Goal: Task Accomplishment & Management: Use online tool/utility

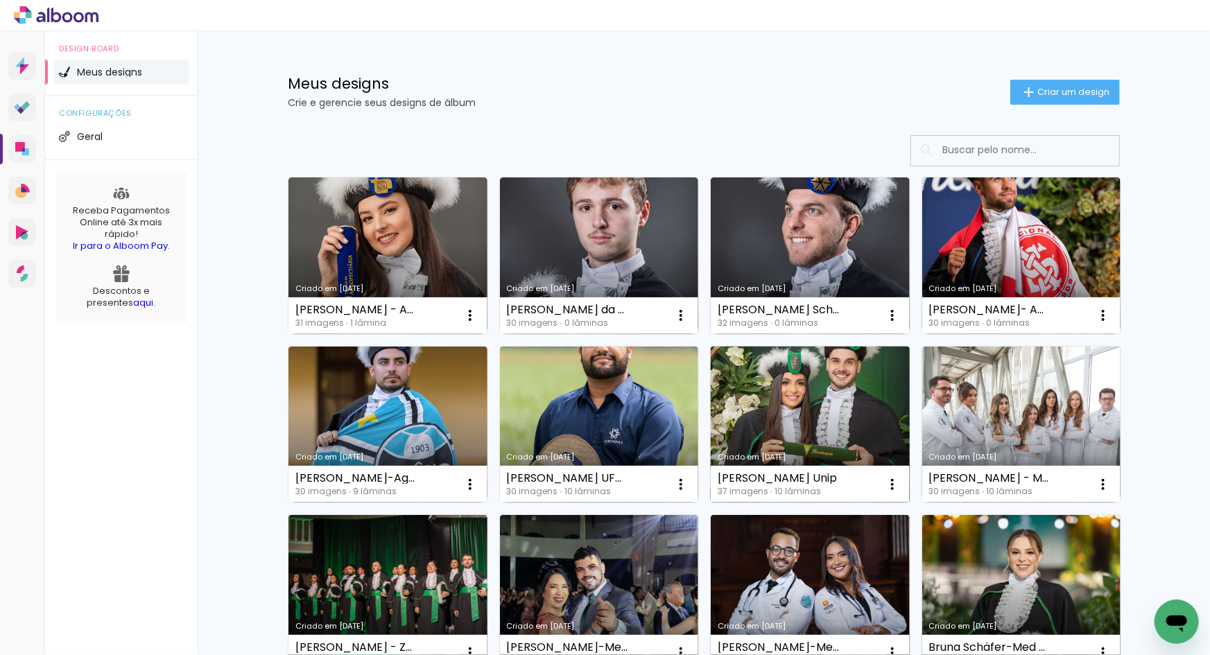
click at [812, 428] on link "Criado em [DATE]" at bounding box center [810, 425] width 199 height 157
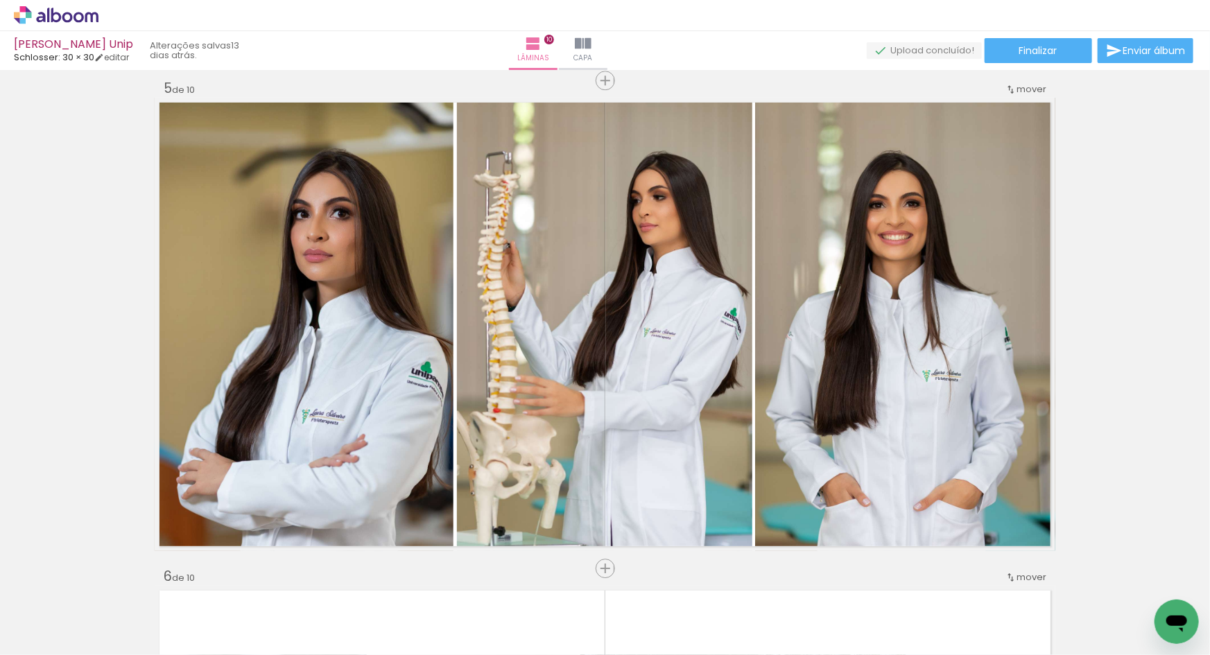
scroll to position [1983, 0]
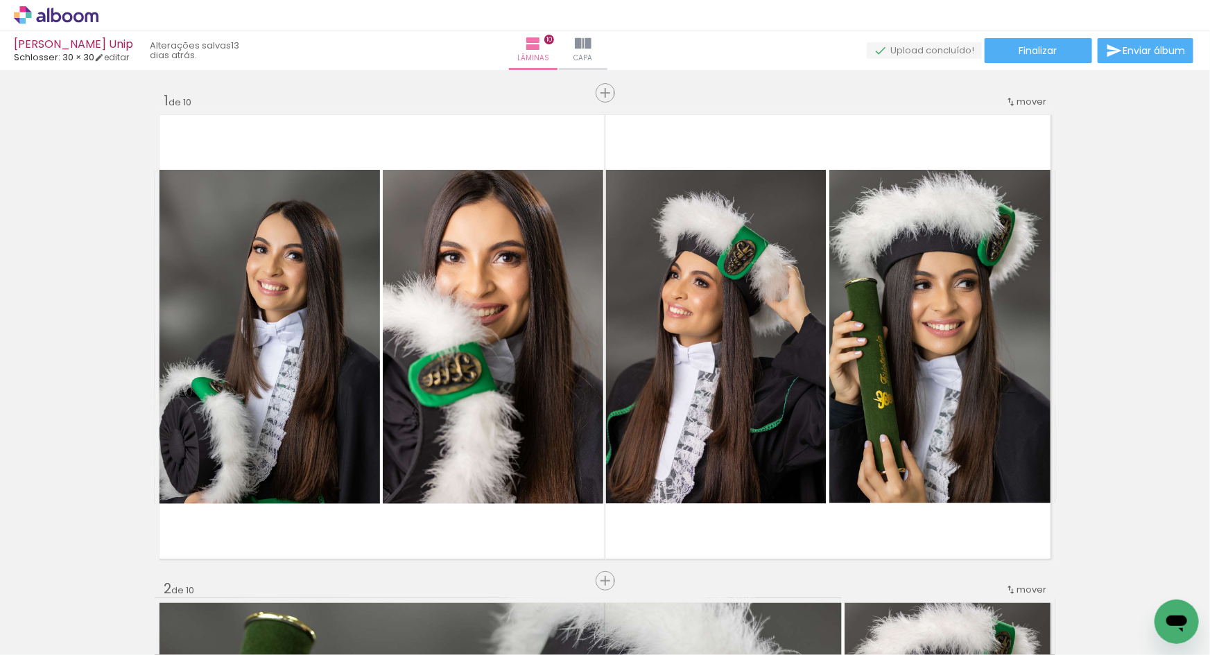
scroll to position [1983, 0]
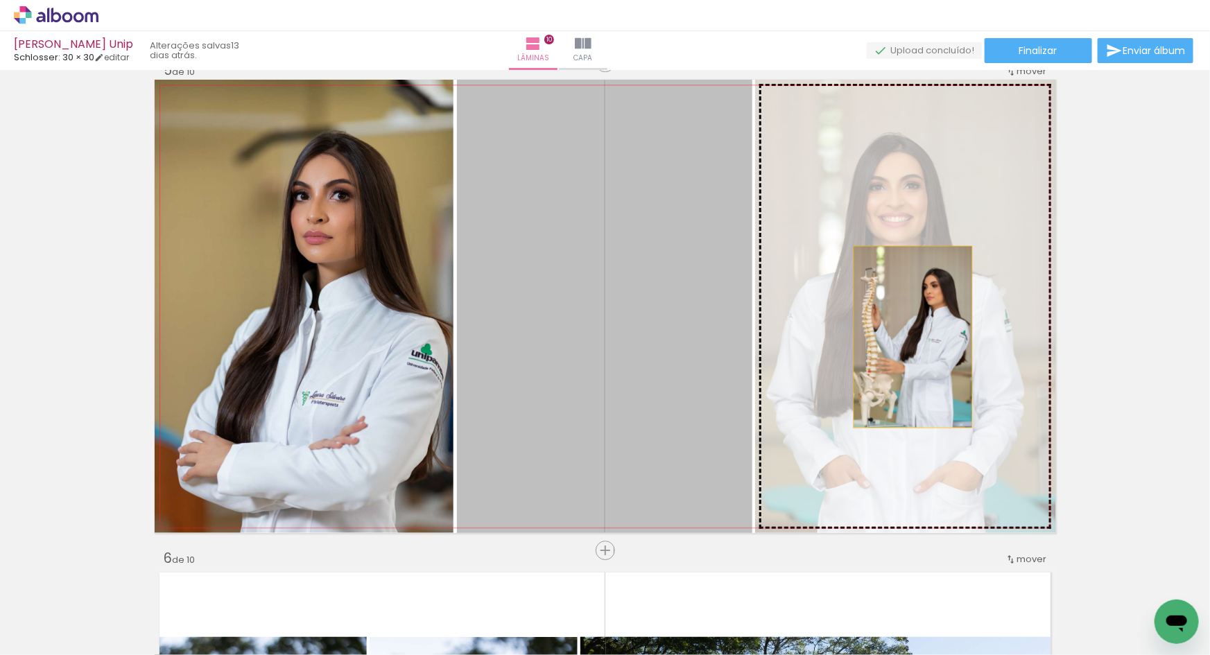
drag, startPoint x: 882, startPoint y: 444, endPoint x: 908, endPoint y: 336, distance: 111.3
click at [0, 0] on slot at bounding box center [0, 0] width 0 height 0
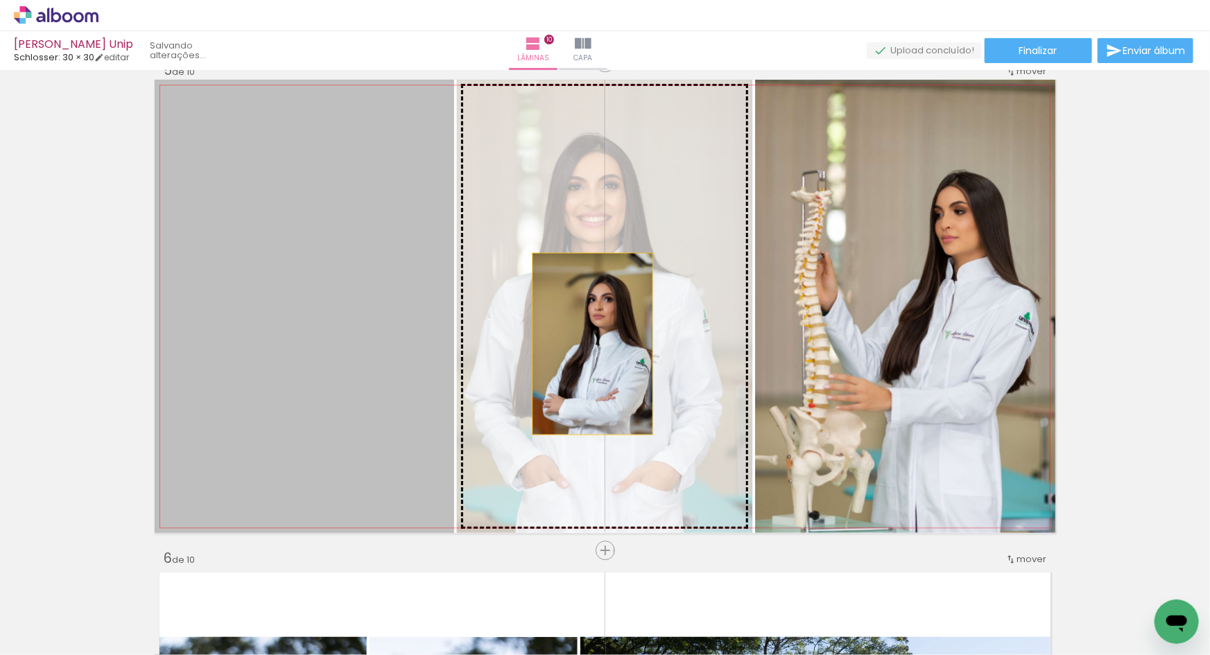
drag, startPoint x: 354, startPoint y: 353, endPoint x: 588, endPoint y: 342, distance: 233.8
click at [0, 0] on slot at bounding box center [0, 0] width 0 height 0
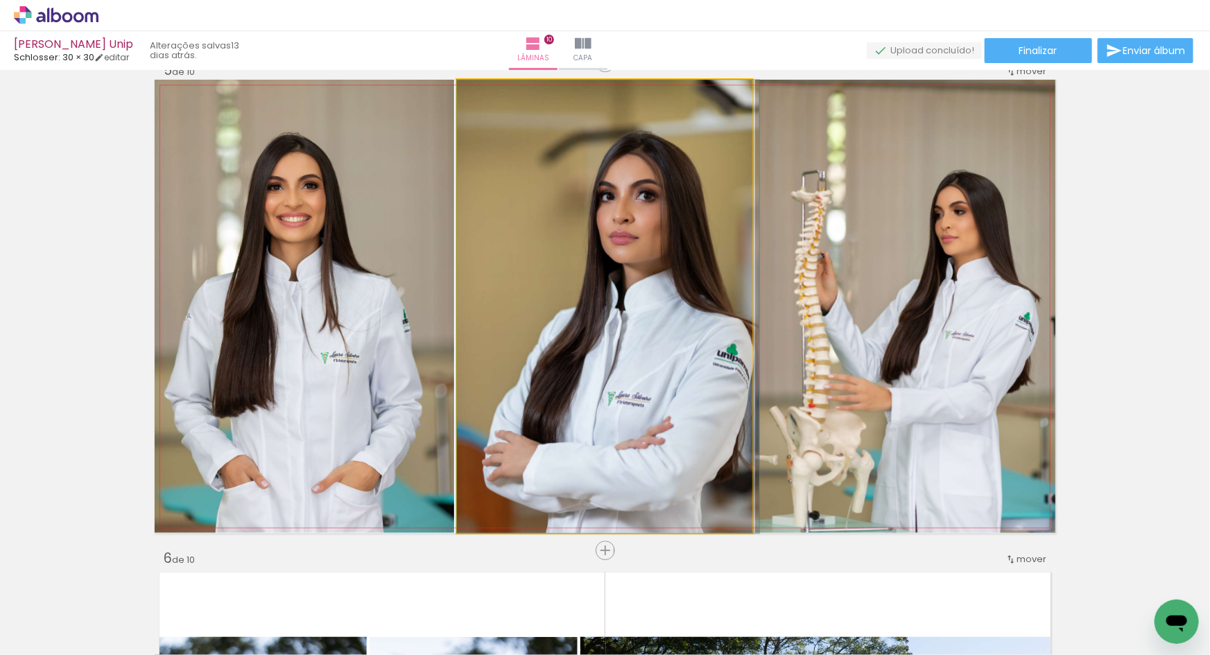
drag, startPoint x: 613, startPoint y: 450, endPoint x: 632, endPoint y: 446, distance: 19.7
drag, startPoint x: 636, startPoint y: 450, endPoint x: 644, endPoint y: 430, distance: 21.1
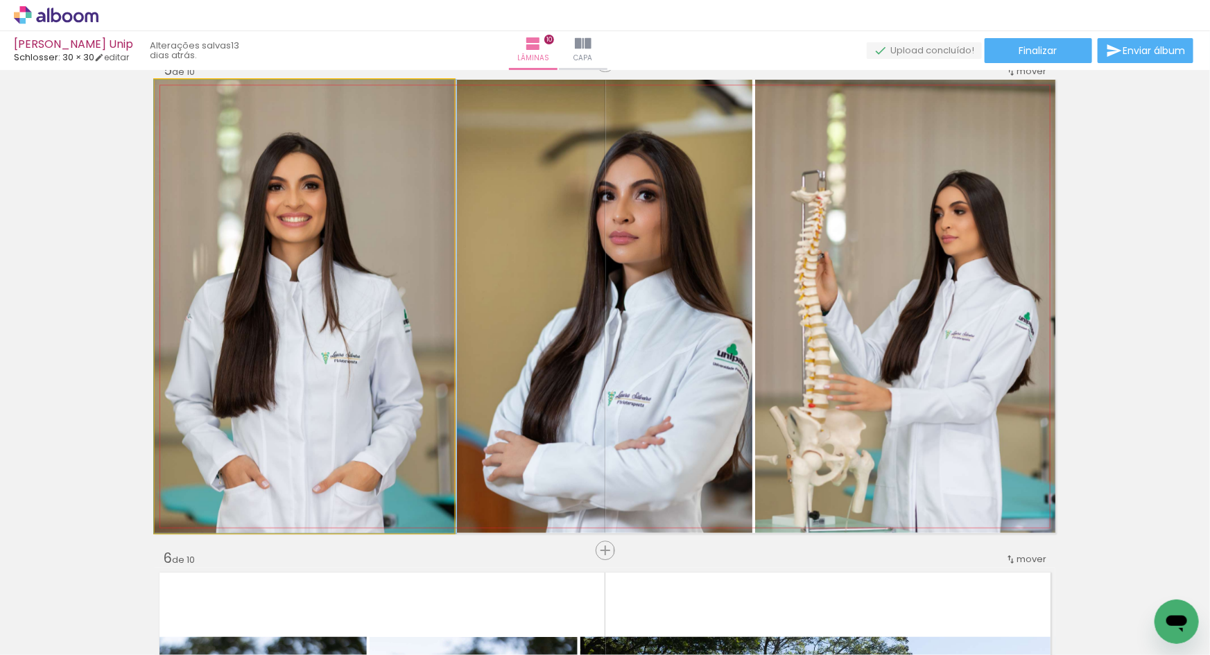
drag, startPoint x: 333, startPoint y: 408, endPoint x: 430, endPoint y: 395, distance: 97.8
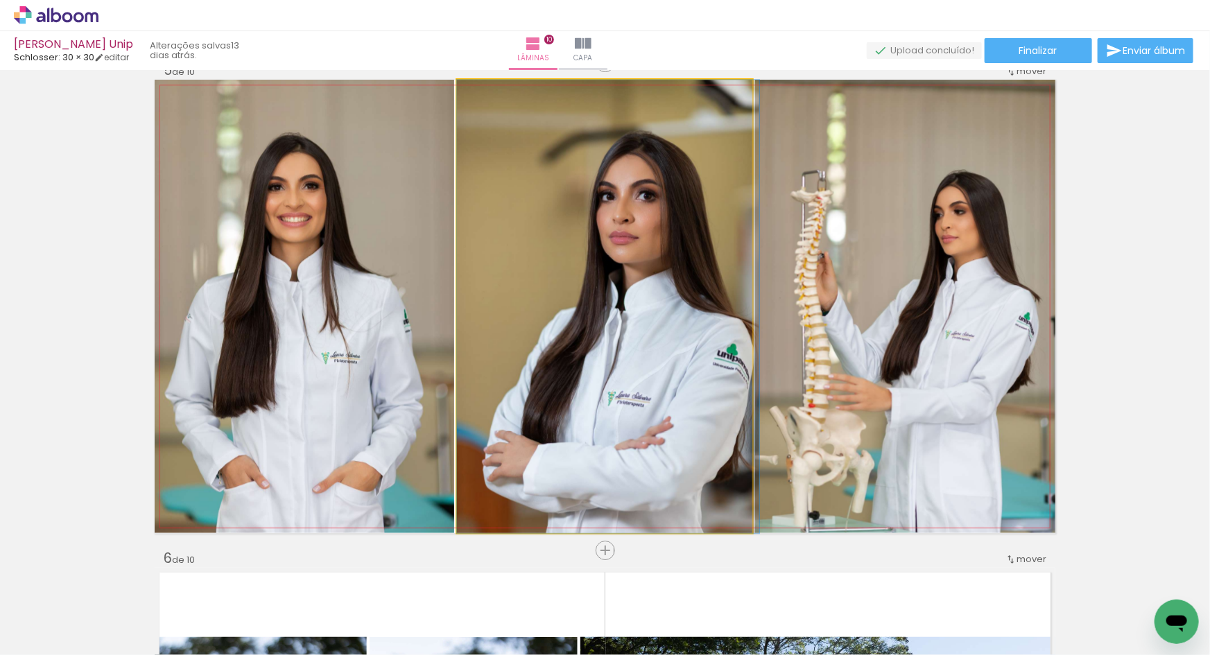
drag, startPoint x: 625, startPoint y: 460, endPoint x: 740, endPoint y: 464, distance: 115.2
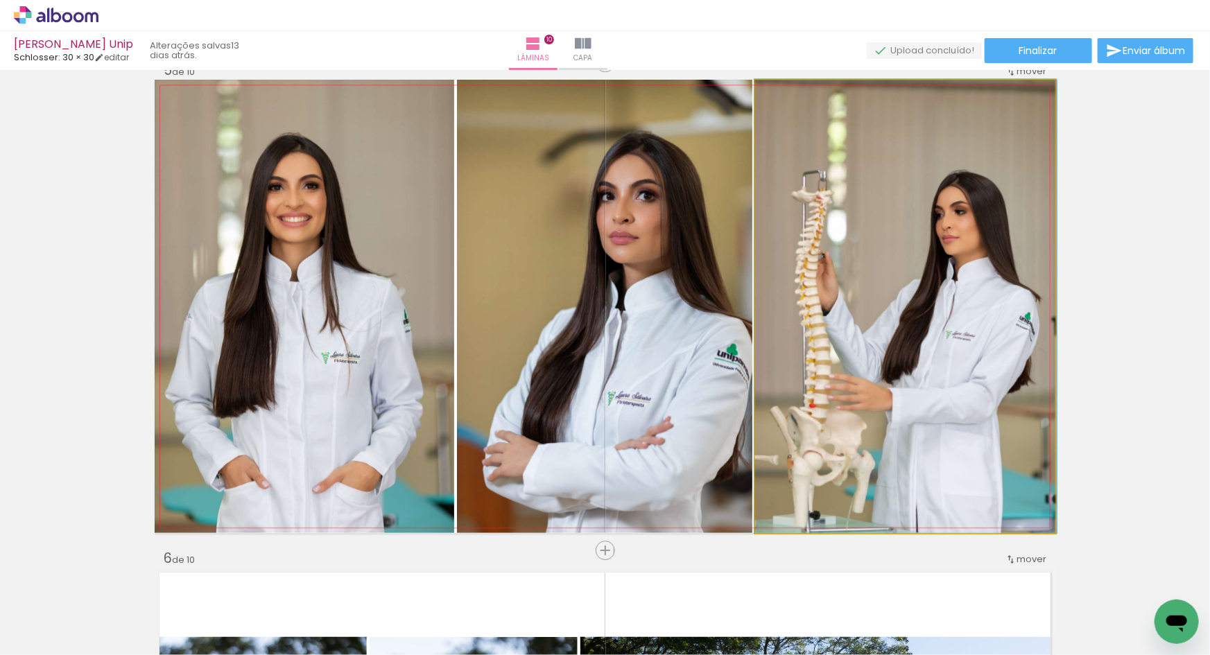
drag, startPoint x: 855, startPoint y: 460, endPoint x: 900, endPoint y: 459, distance: 45.1
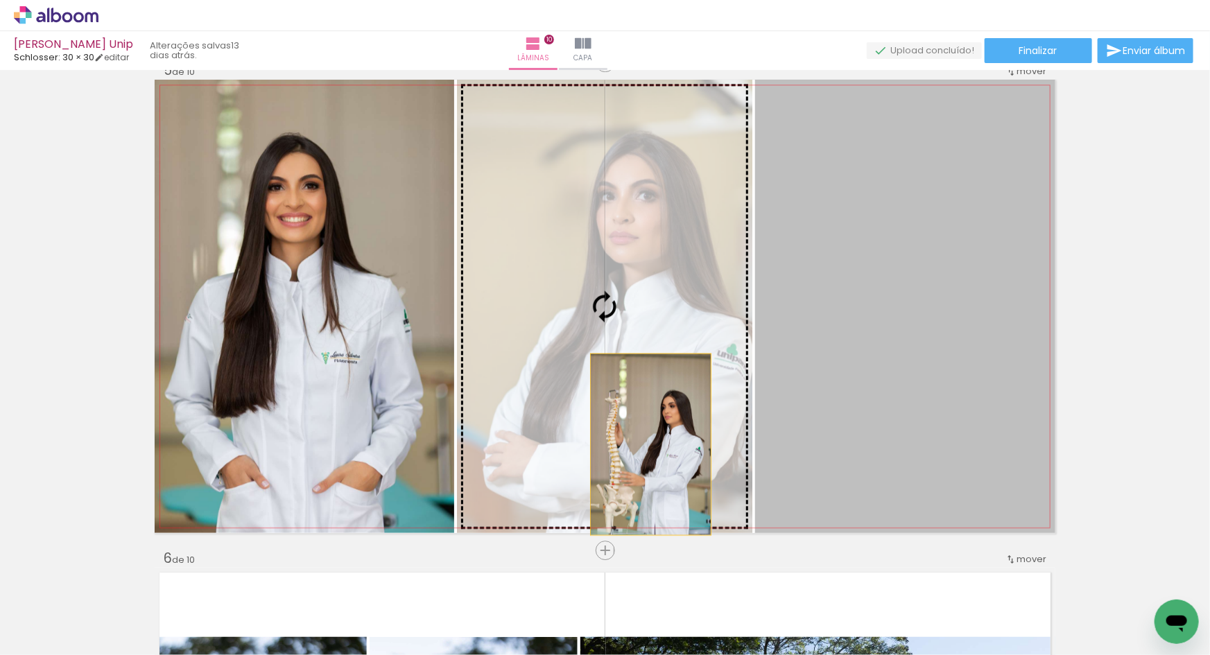
drag, startPoint x: 898, startPoint y: 443, endPoint x: 646, endPoint y: 444, distance: 251.6
click at [0, 0] on slot at bounding box center [0, 0] width 0 height 0
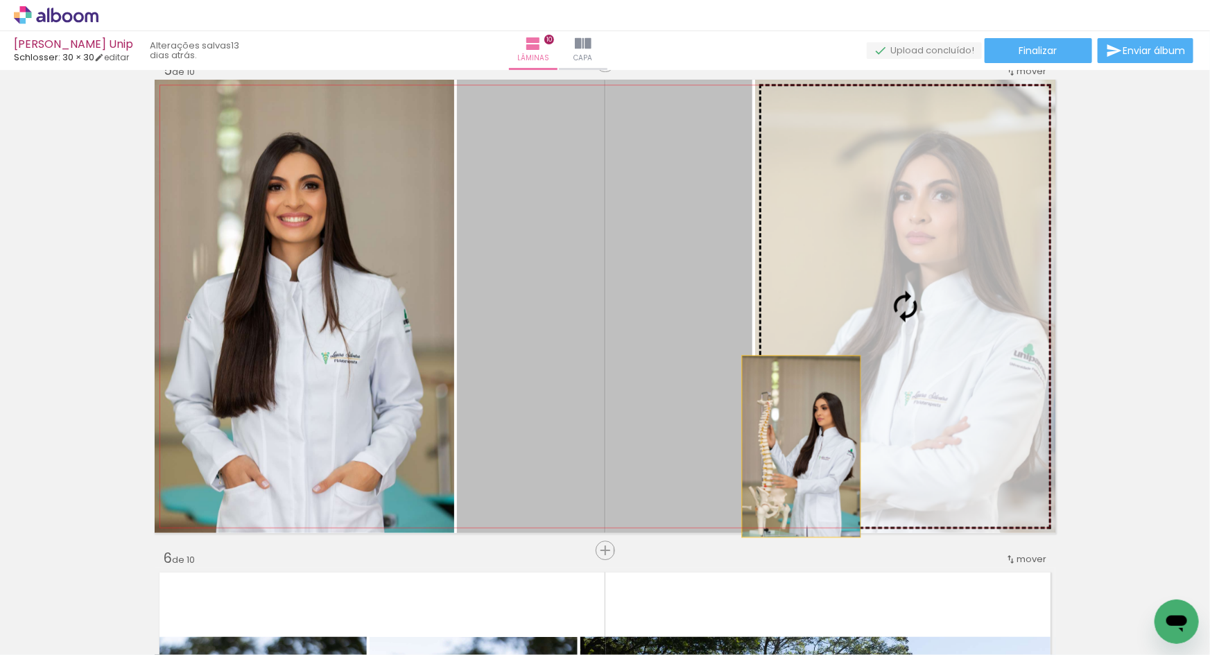
drag, startPoint x: 571, startPoint y: 445, endPoint x: 824, endPoint y: 445, distance: 252.3
click at [0, 0] on slot at bounding box center [0, 0] width 0 height 0
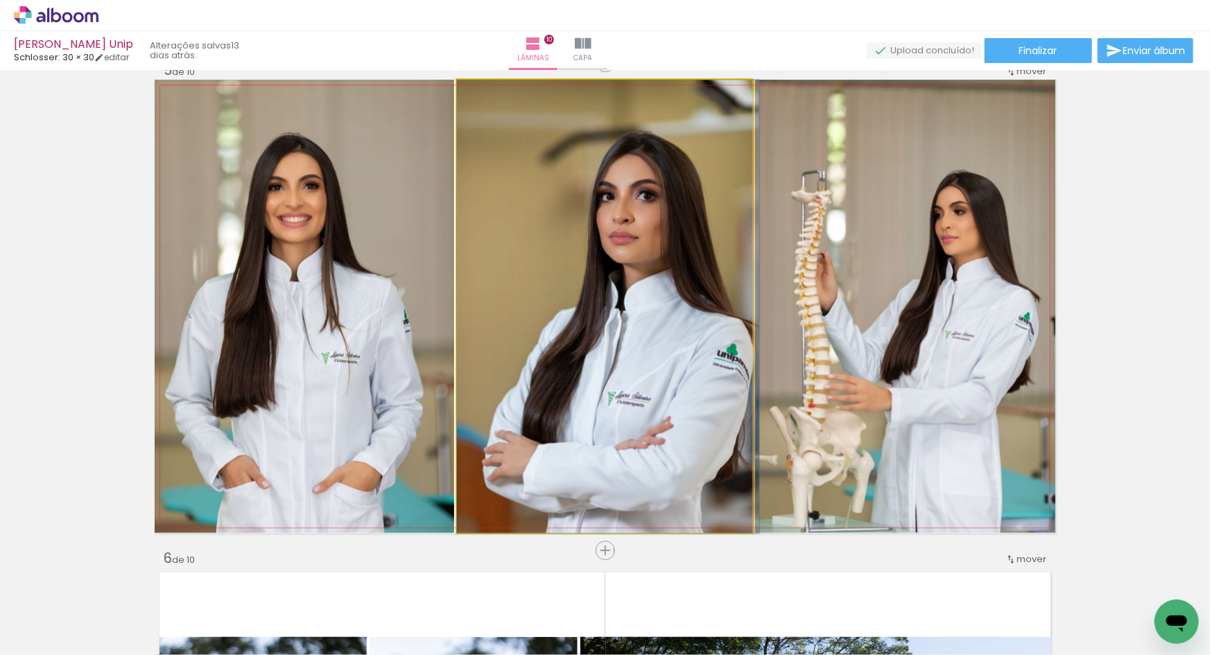
drag, startPoint x: 582, startPoint y: 385, endPoint x: 629, endPoint y: 374, distance: 47.7
drag, startPoint x: 658, startPoint y: 482, endPoint x: 661, endPoint y: 459, distance: 23.1
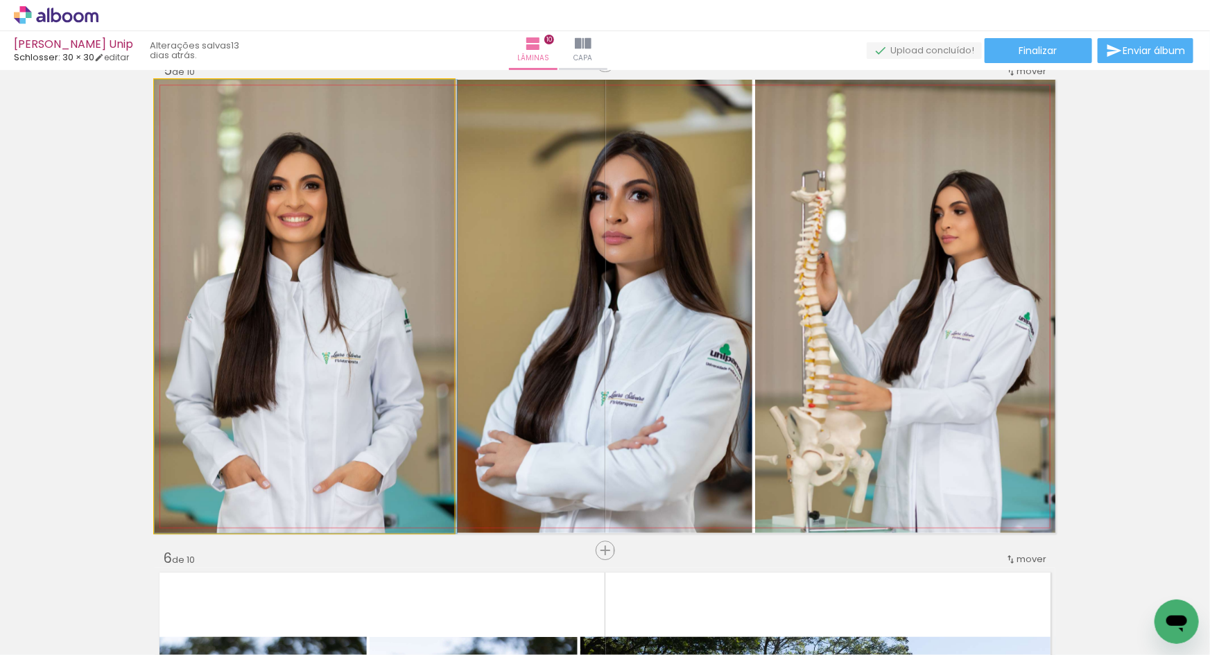
drag, startPoint x: 323, startPoint y: 365, endPoint x: 353, endPoint y: 348, distance: 34.5
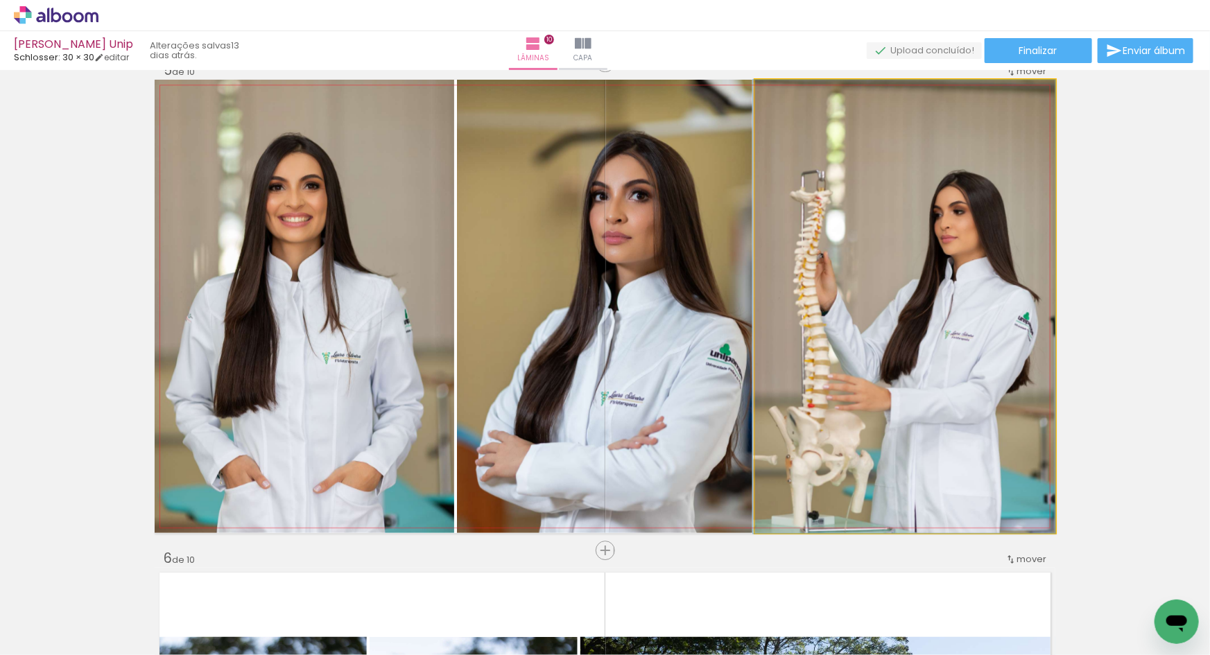
drag, startPoint x: 877, startPoint y: 346, endPoint x: 838, endPoint y: 348, distance: 38.9
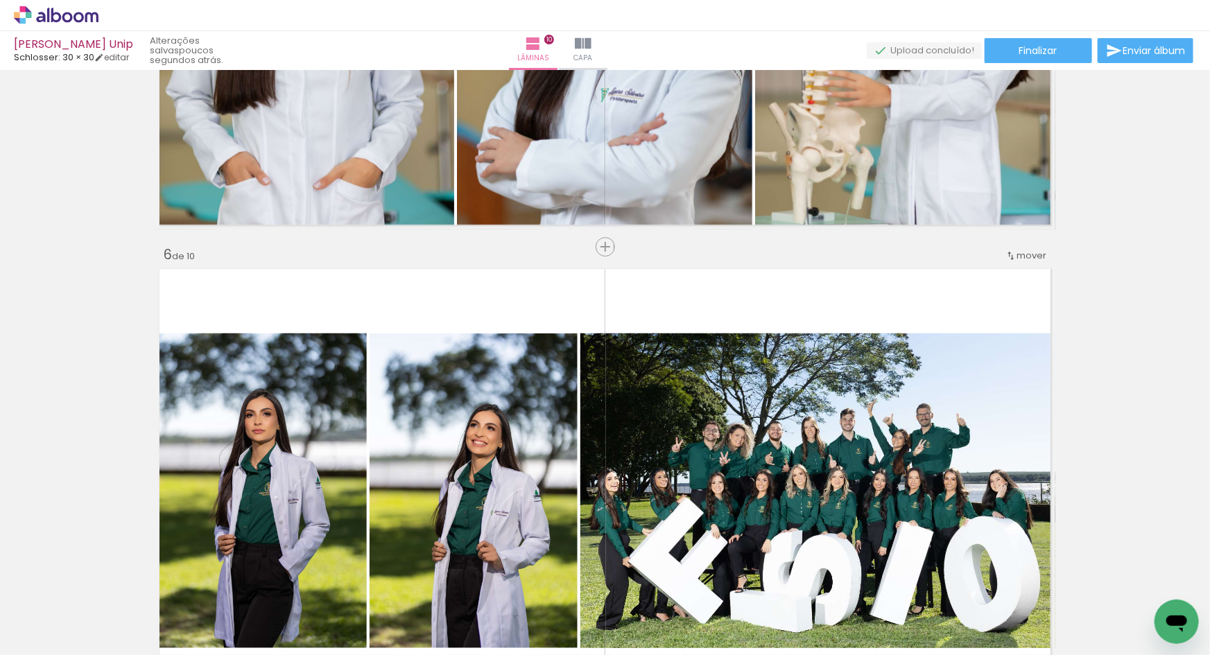
scroll to position [2292, 0]
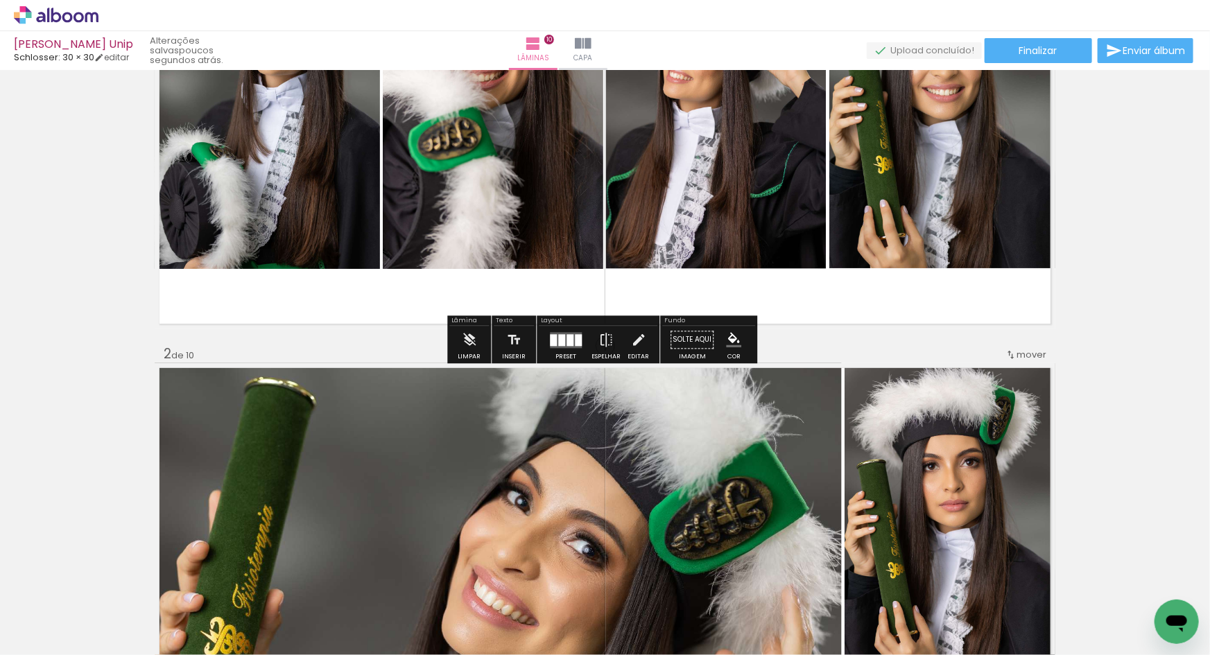
scroll to position [265, 0]
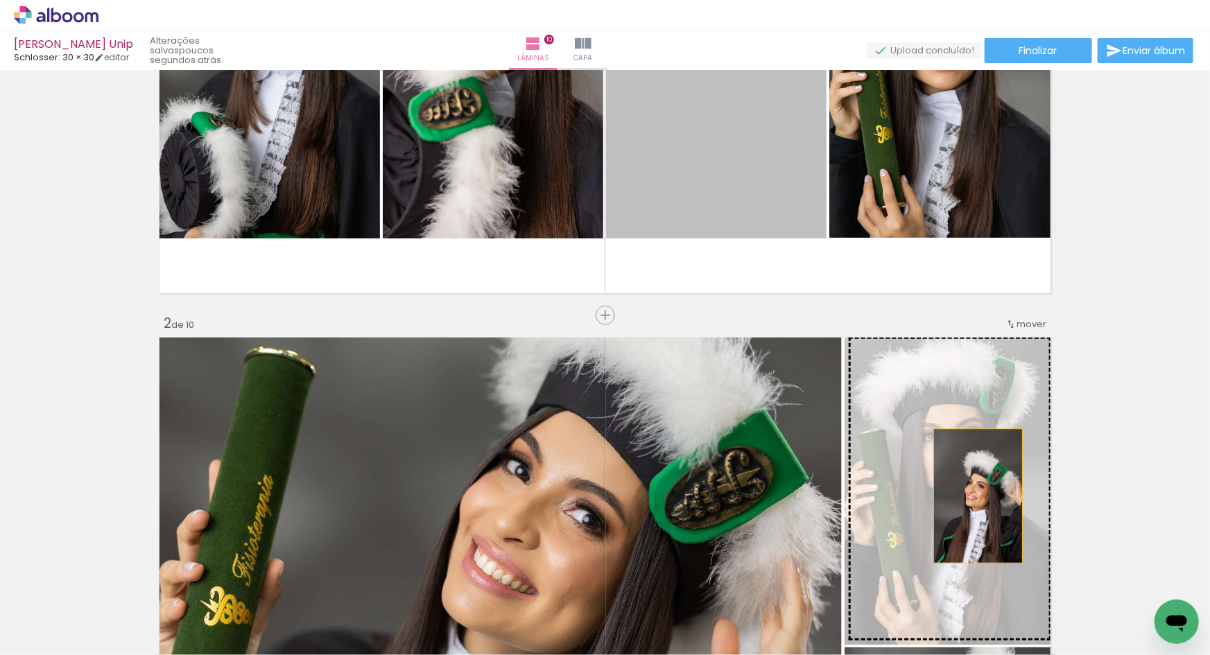
drag, startPoint x: 726, startPoint y: 175, endPoint x: 973, endPoint y: 496, distance: 404.3
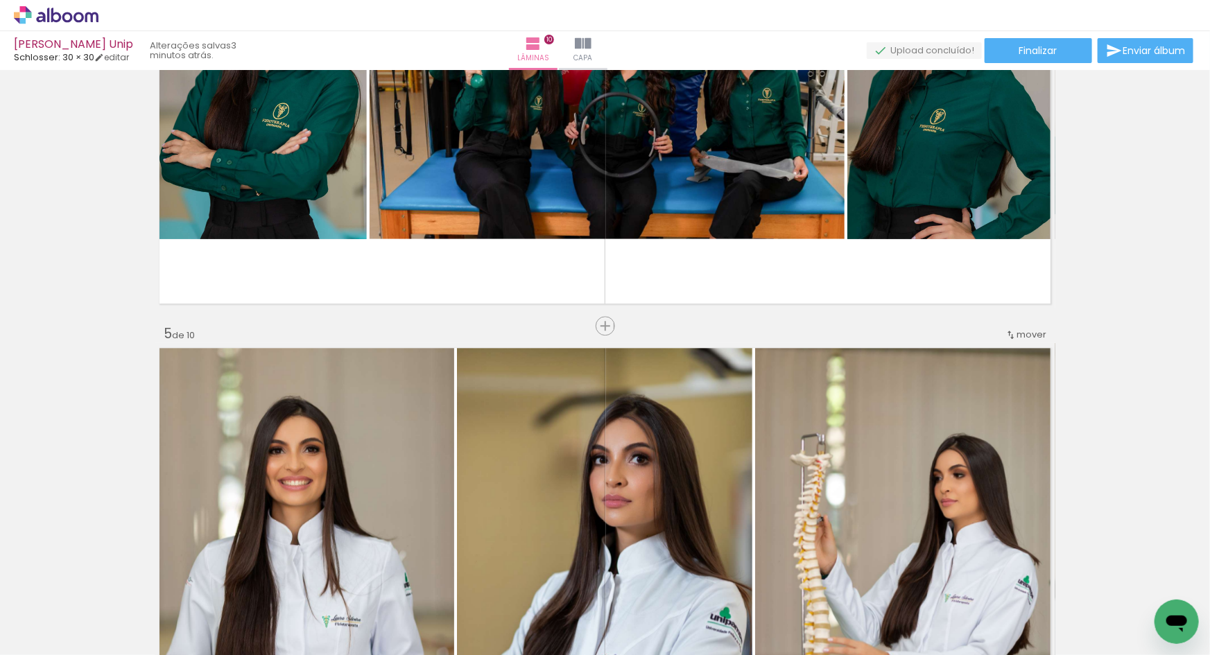
scroll to position [1946, 0]
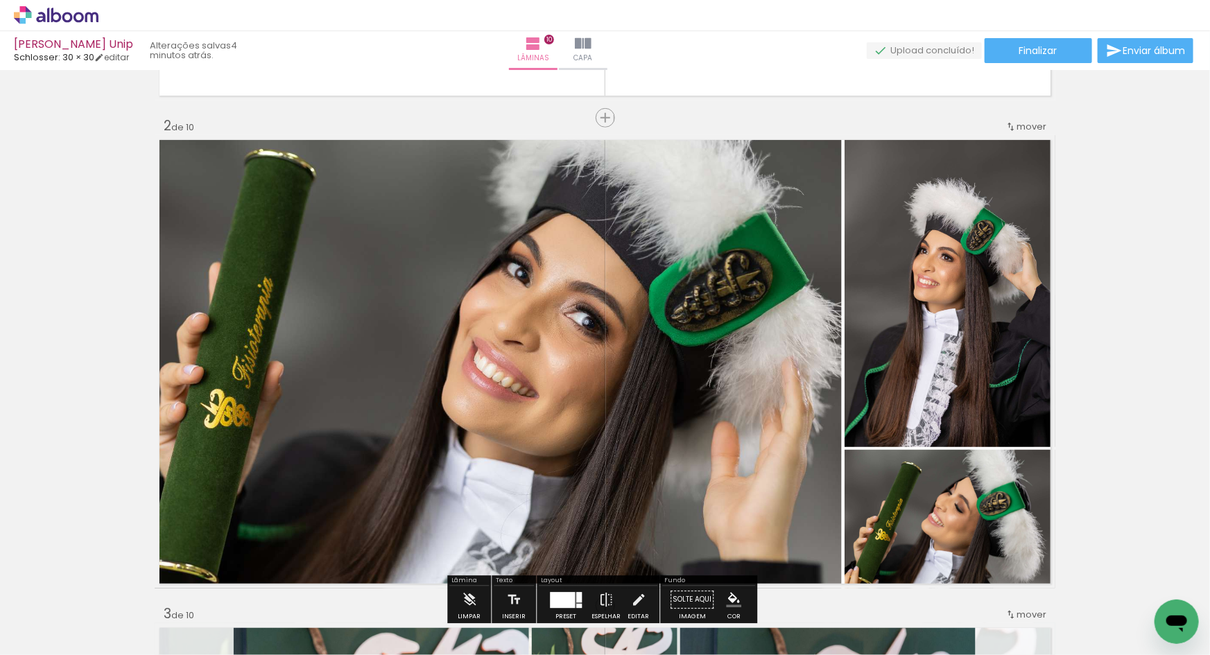
scroll to position [43, 0]
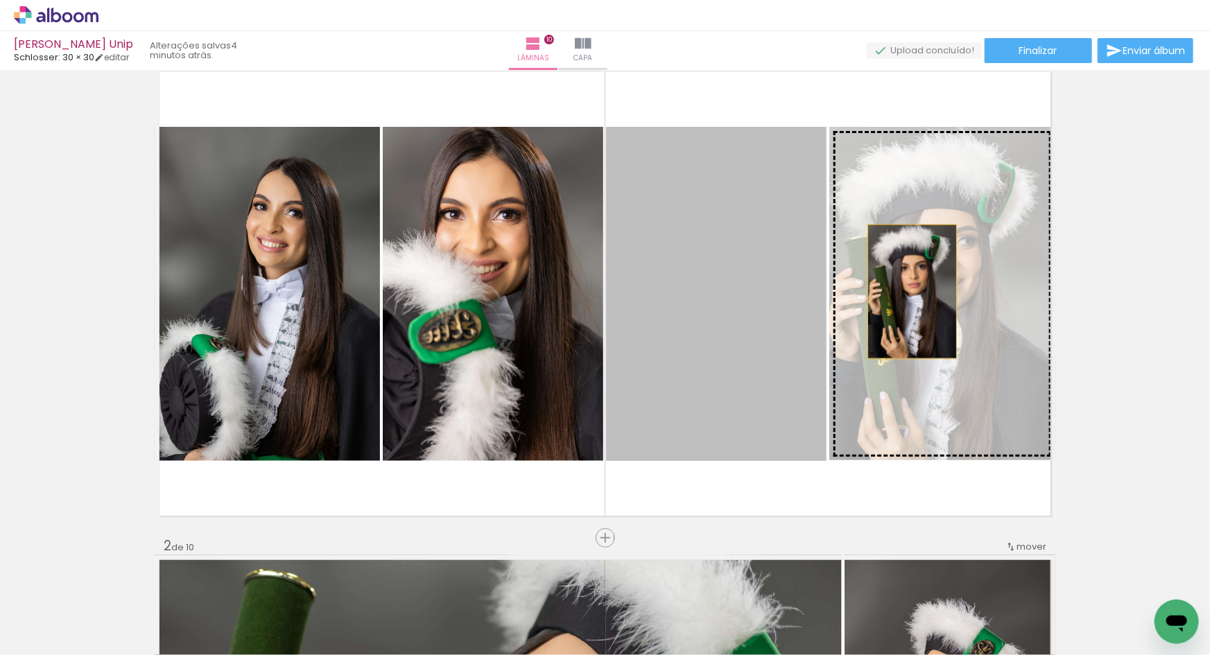
drag, startPoint x: 702, startPoint y: 304, endPoint x: 907, endPoint y: 291, distance: 205.6
click at [0, 0] on slot at bounding box center [0, 0] width 0 height 0
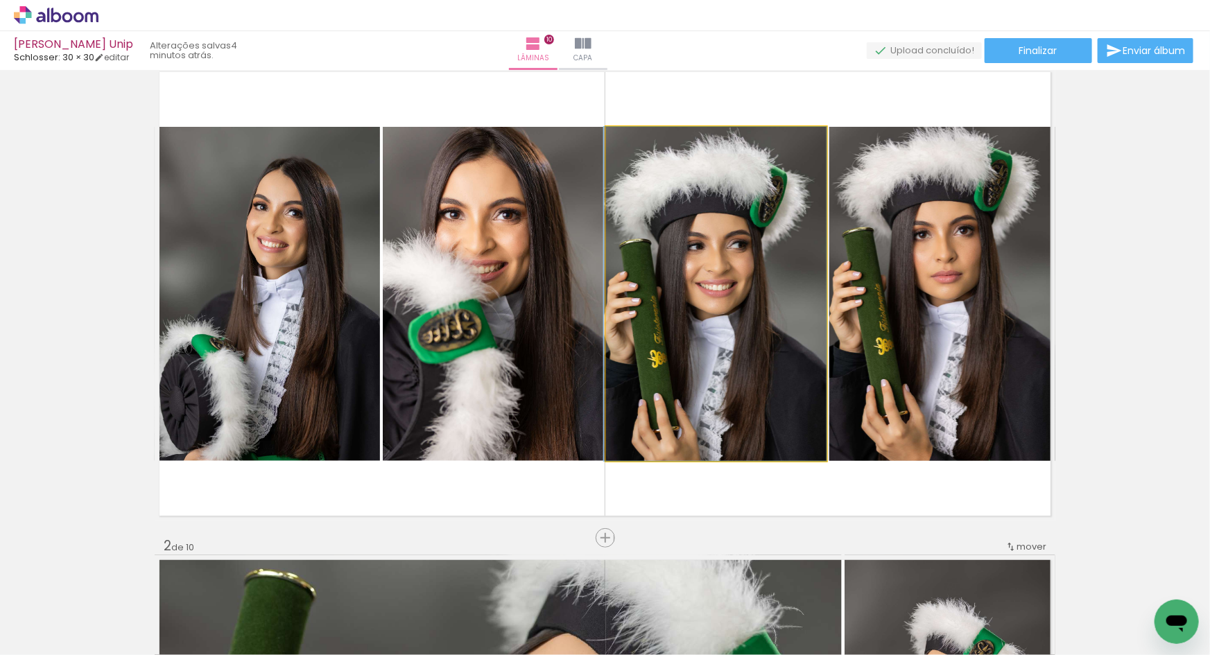
drag, startPoint x: 706, startPoint y: 323, endPoint x: 686, endPoint y: 325, distance: 19.5
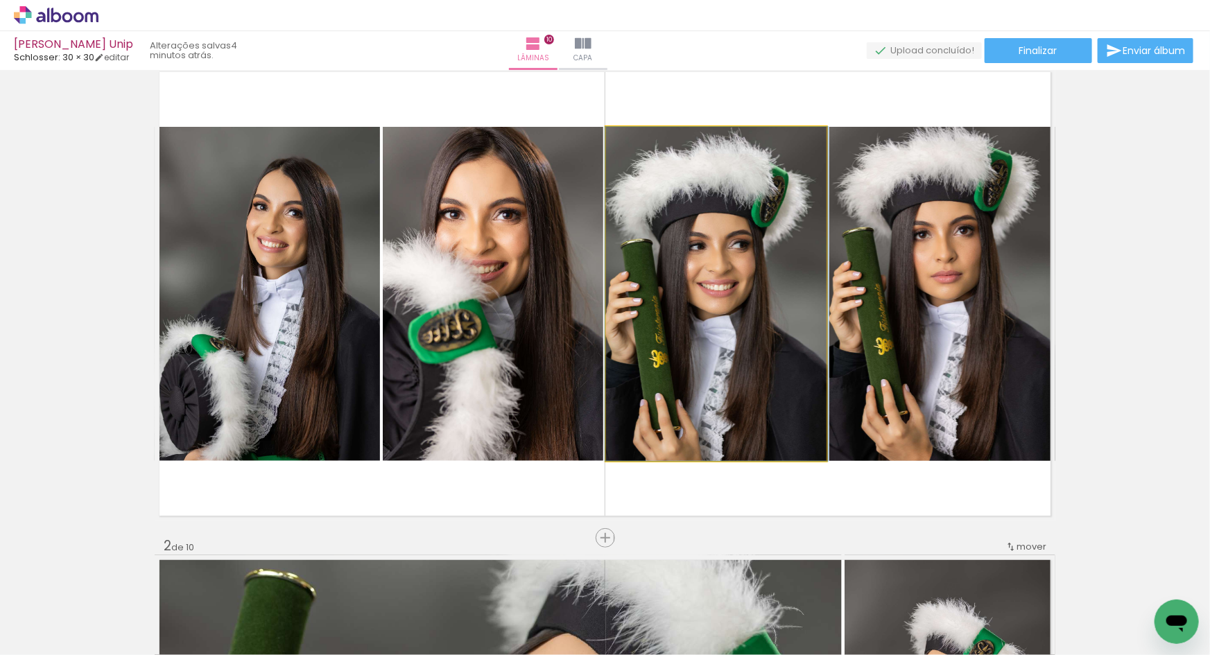
drag, startPoint x: 686, startPoint y: 325, endPoint x: 729, endPoint y: 317, distance: 43.0
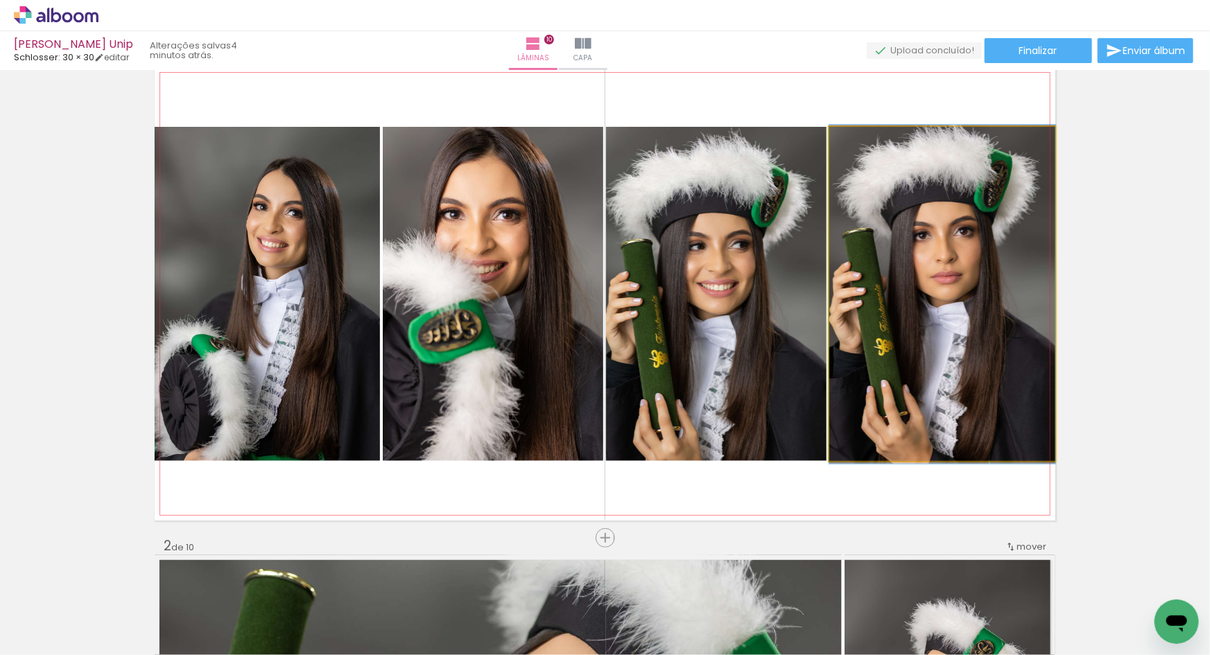
drag, startPoint x: 958, startPoint y: 326, endPoint x: 1003, endPoint y: 327, distance: 45.1
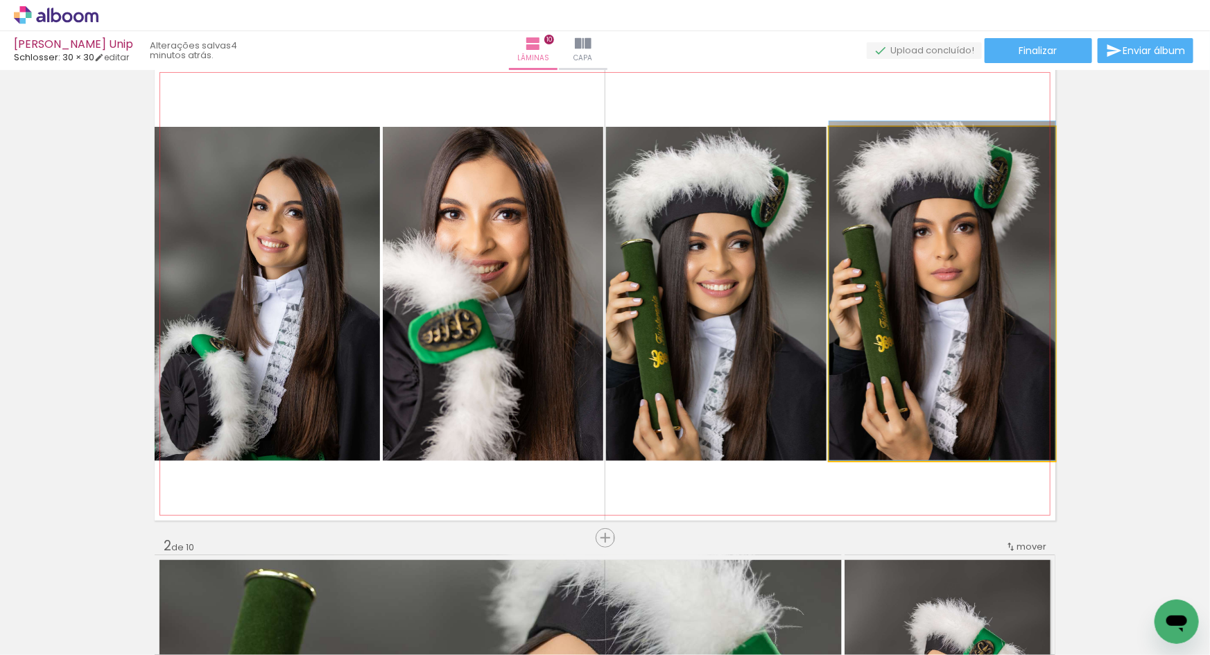
drag, startPoint x: 936, startPoint y: 391, endPoint x: 953, endPoint y: 360, distance: 35.1
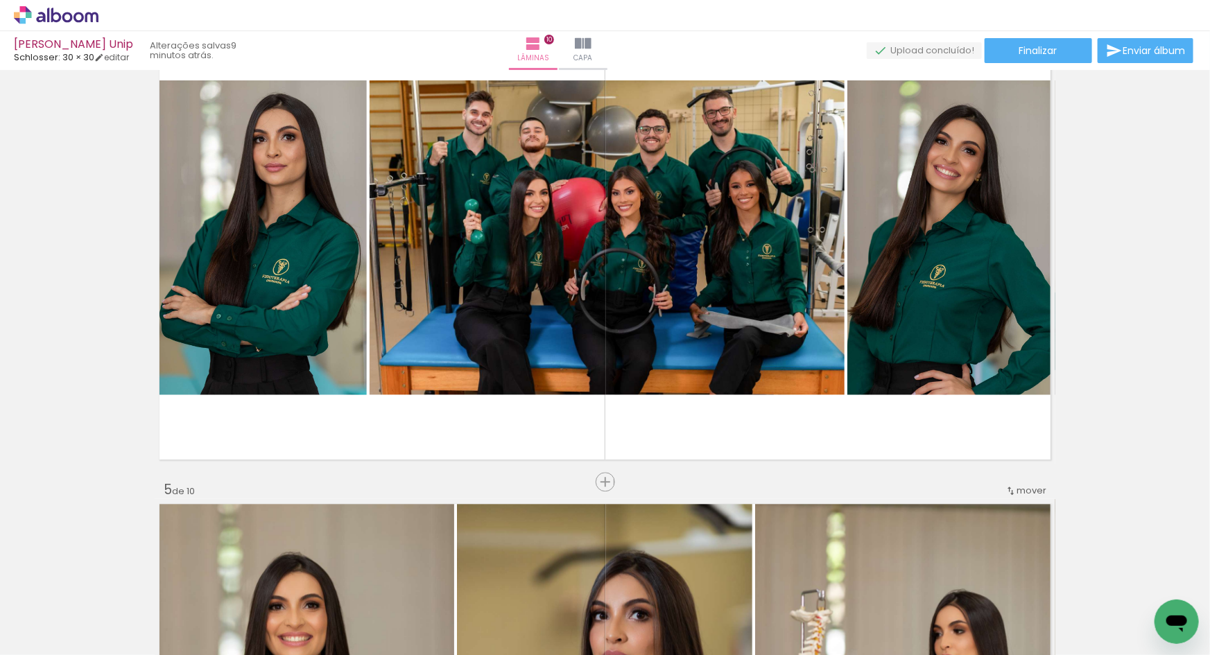
scroll to position [1983, 0]
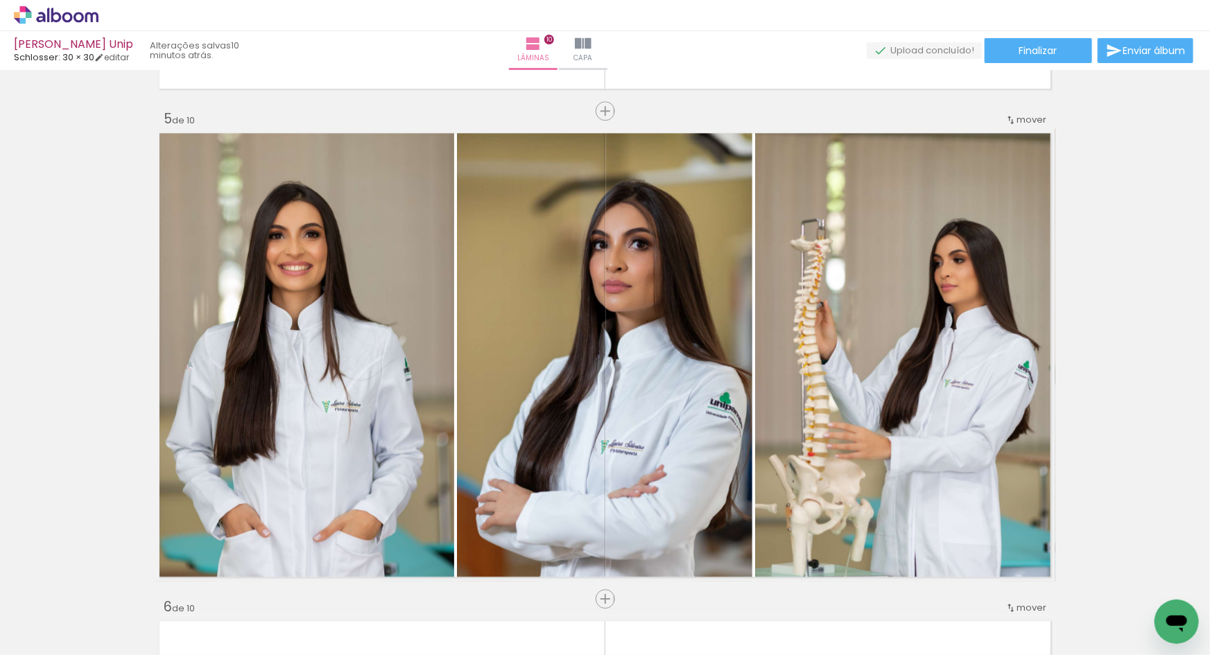
scroll to position [1946, 0]
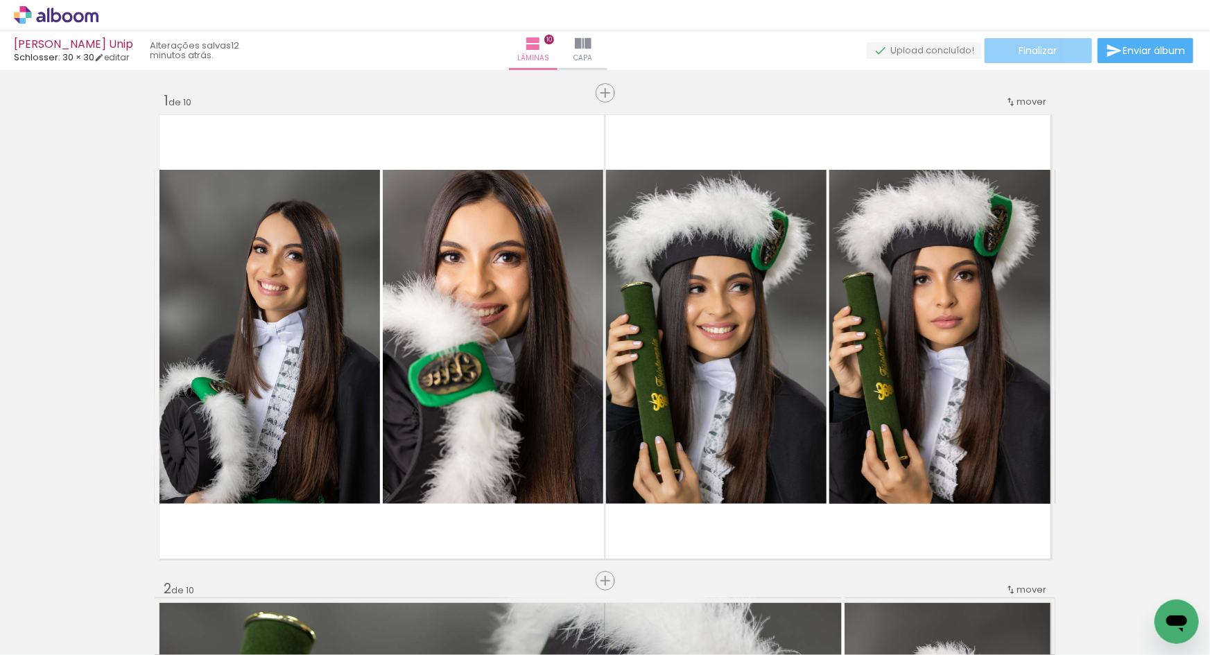
click at [1036, 54] on span "Finalizar" at bounding box center [1038, 51] width 38 height 10
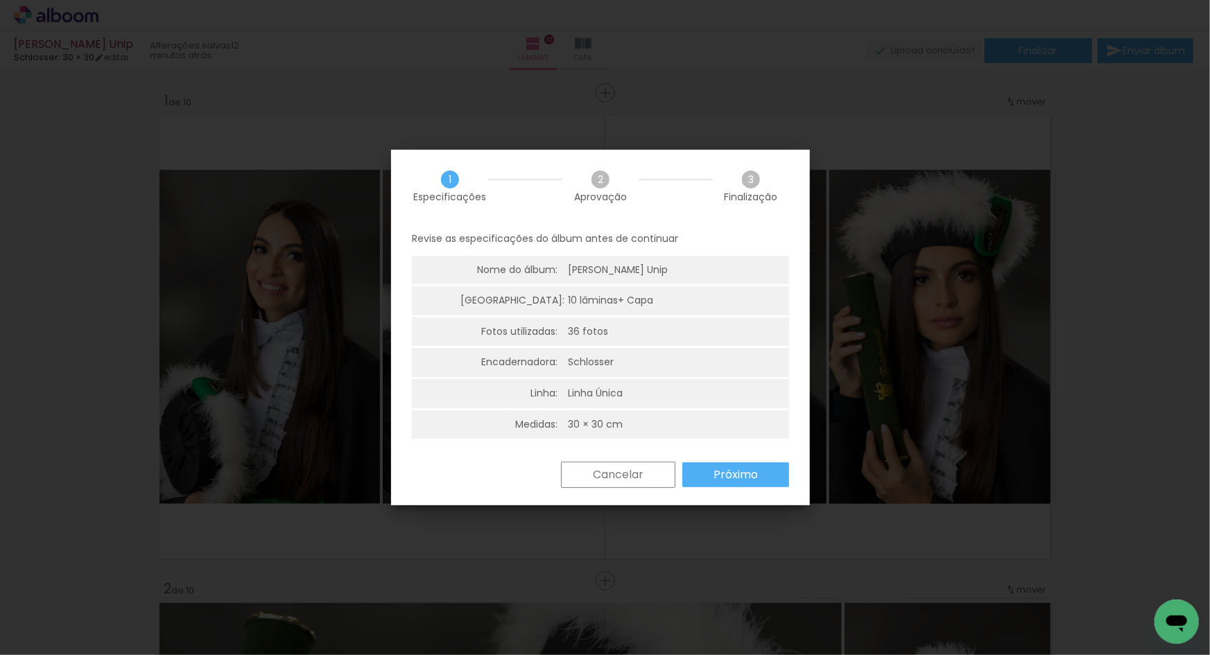
click at [708, 480] on paper-button "Próximo" at bounding box center [735, 474] width 107 height 25
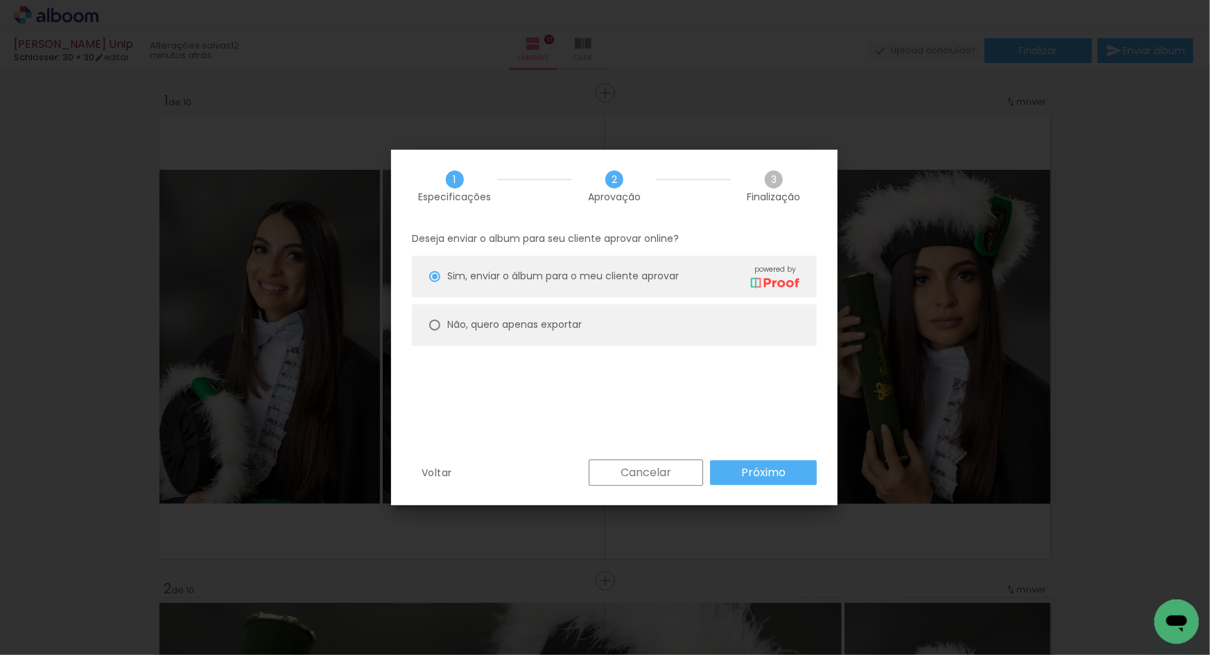
click at [0, 0] on slot "Não, quero apenas exportar" at bounding box center [0, 0] width 0 height 0
type paper-radio-button "on"
click at [0, 0] on slot "Próximo" at bounding box center [0, 0] width 0 height 0
type input "Alta, 300 DPI"
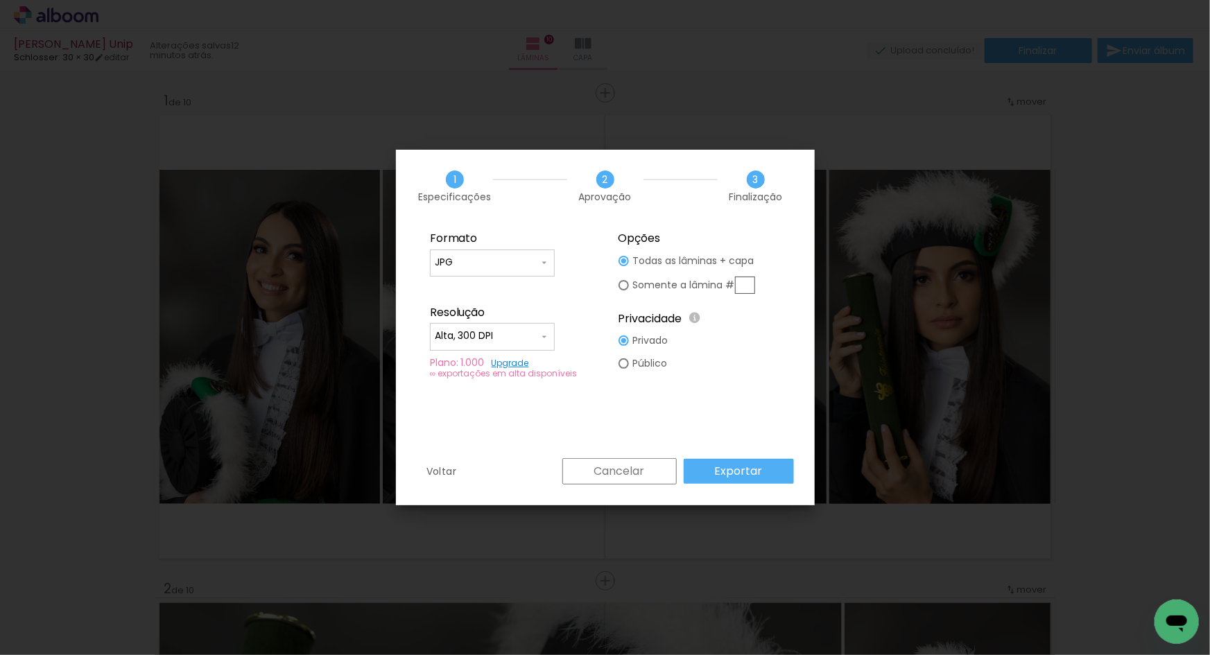
click at [510, 258] on input "JPG" at bounding box center [487, 263] width 104 height 14
click at [494, 284] on paper-item "PDF" at bounding box center [492, 289] width 125 height 28
type input "PDF"
click at [515, 342] on input "Alta, 300 DPI" at bounding box center [487, 336] width 104 height 14
click at [495, 360] on paper-item "Baixa" at bounding box center [492, 362] width 125 height 28
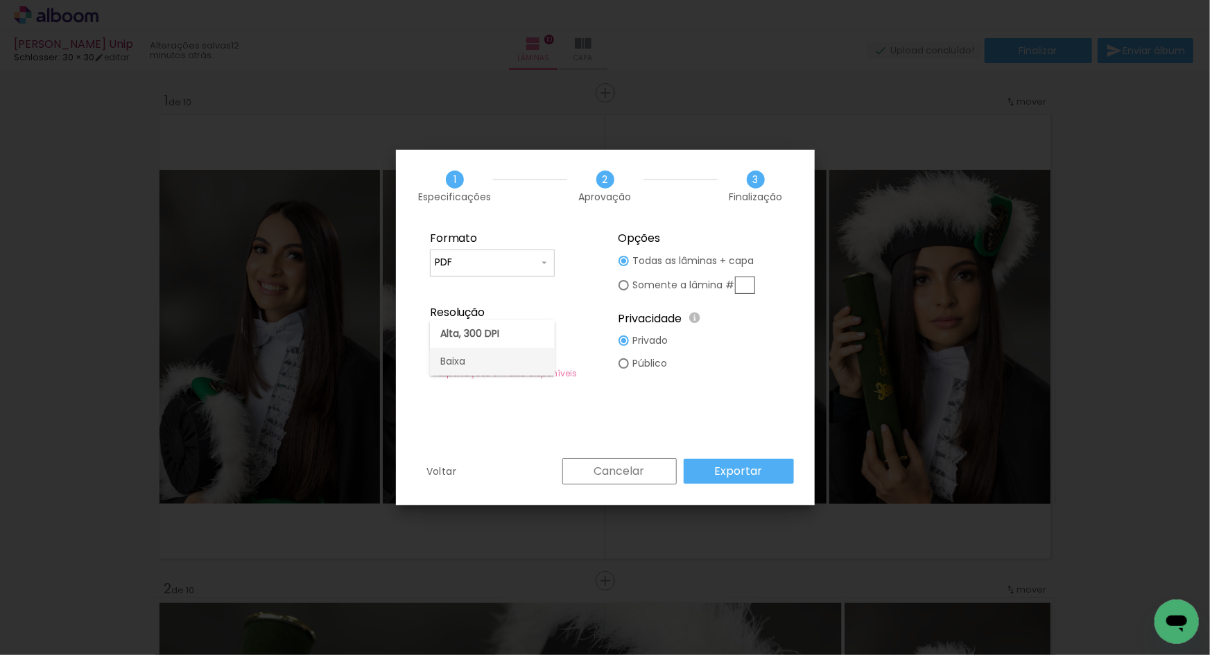
type input "Baixa"
click at [0, 0] on slot "Exportar" at bounding box center [0, 0] width 0 height 0
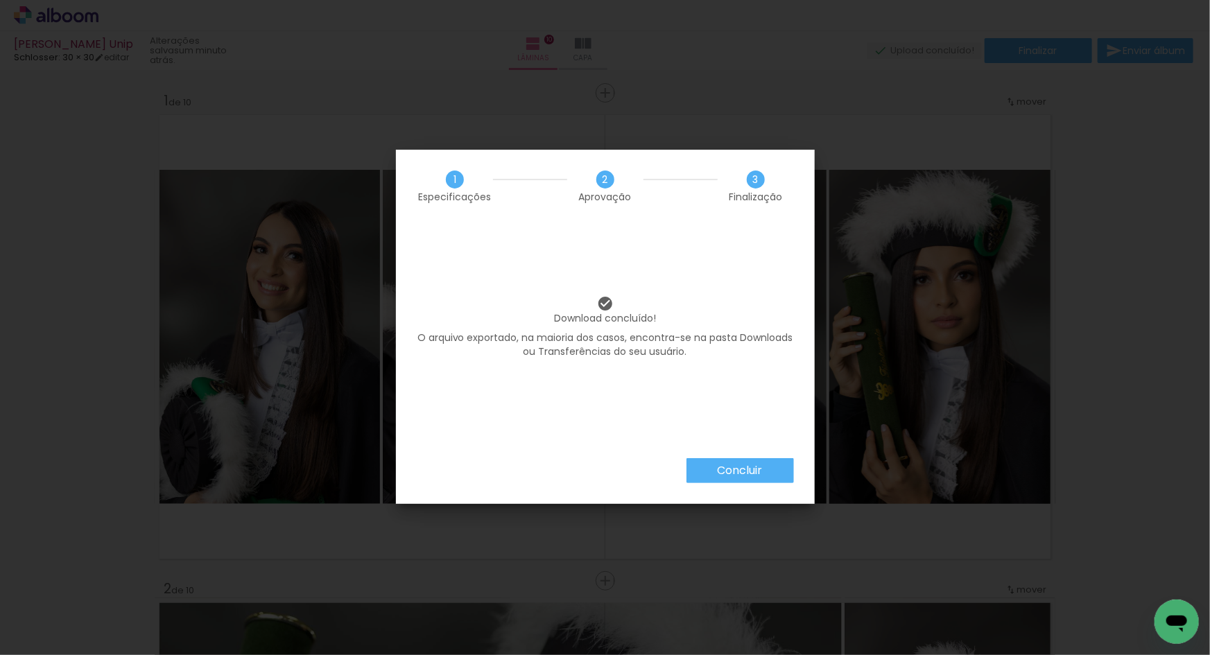
click at [731, 460] on paper-button "Concluir" at bounding box center [739, 470] width 107 height 25
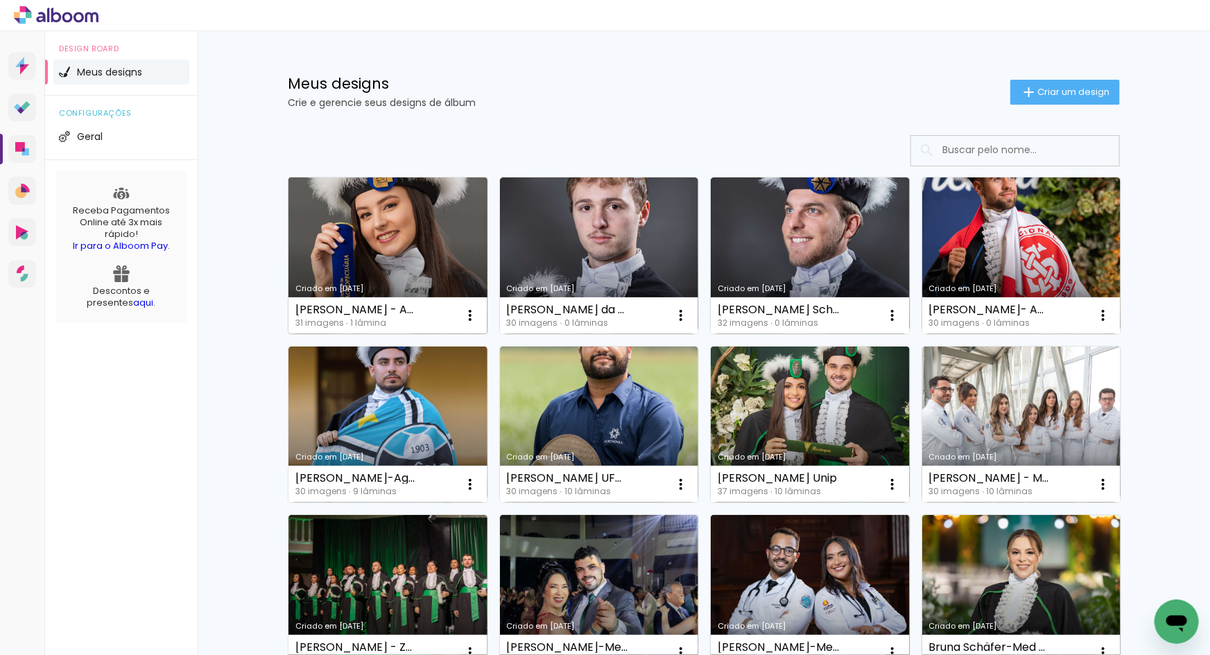
click at [400, 209] on link "Criado em [DATE]" at bounding box center [387, 255] width 199 height 157
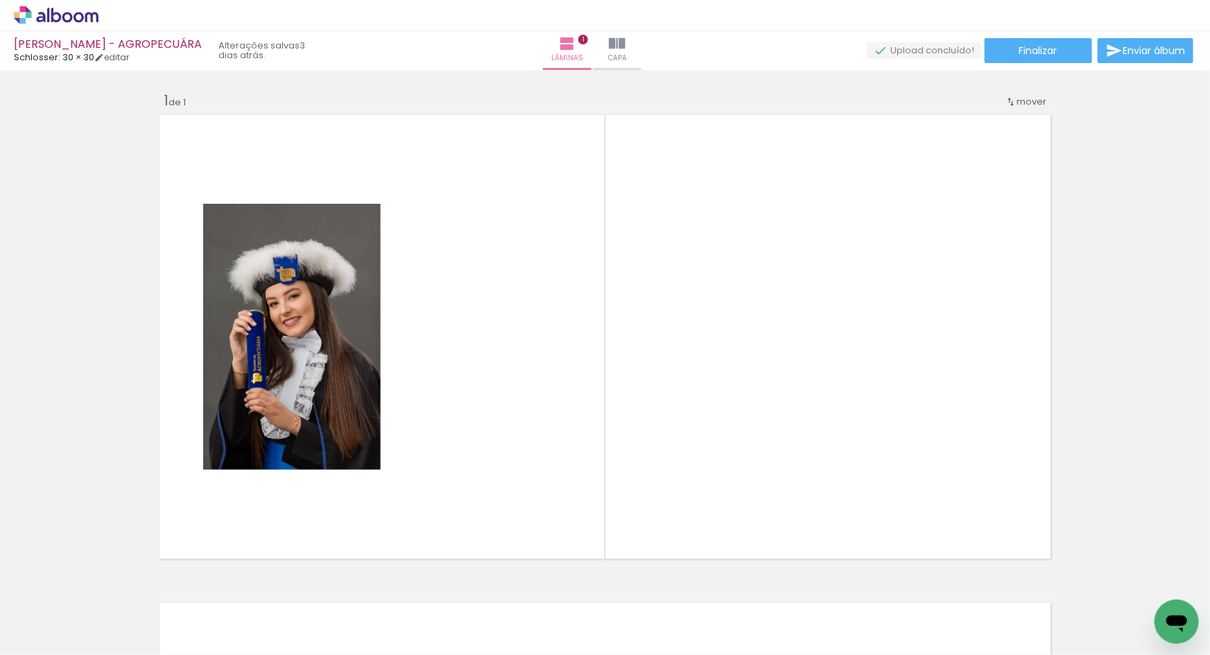
scroll to position [0, 338]
